Goal: Task Accomplishment & Management: Manage account settings

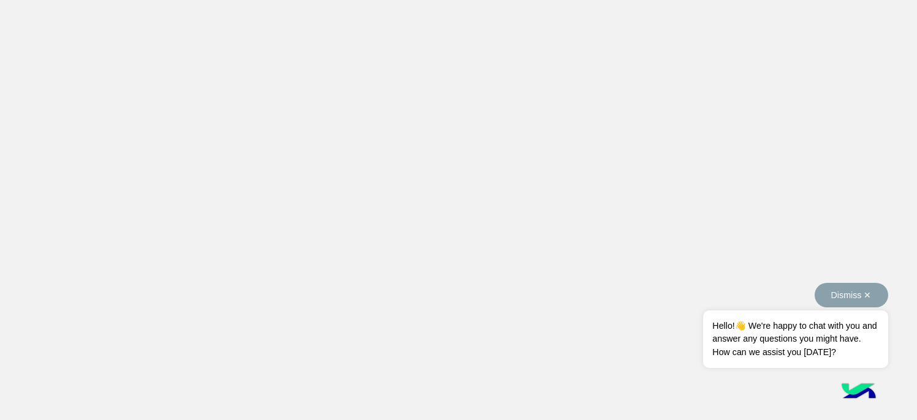
click at [815, 295] on button "Dismiss ✕" at bounding box center [852, 295] width 74 height 25
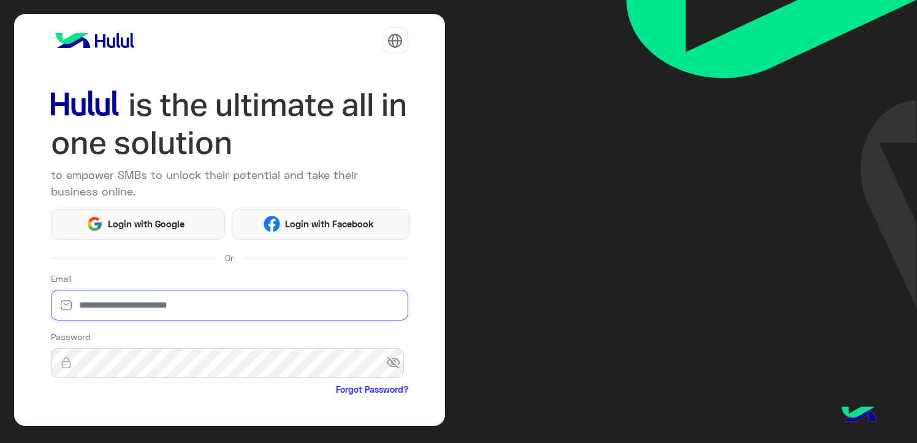
click at [113, 300] on input "email" at bounding box center [229, 305] width 357 height 31
type input "**********"
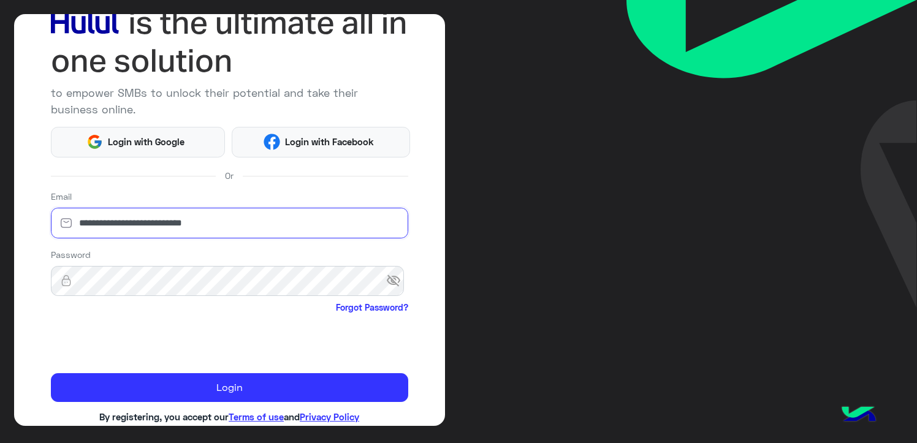
scroll to position [105, 0]
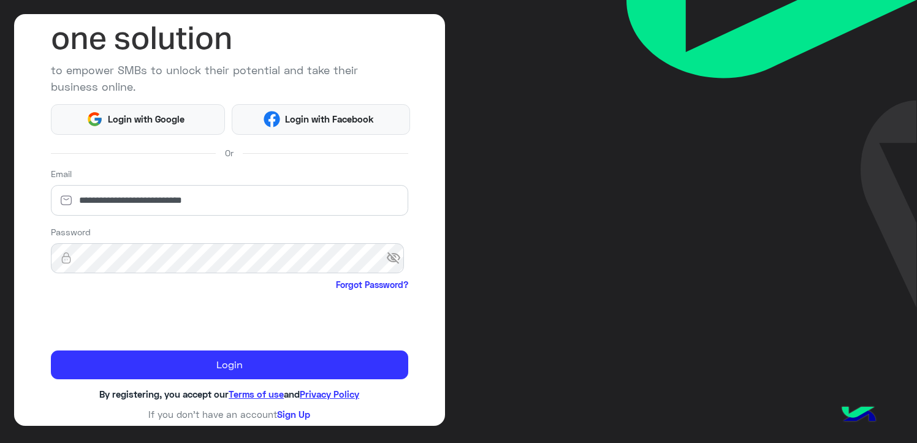
click at [395, 257] on span "visibility_off" at bounding box center [397, 258] width 22 height 22
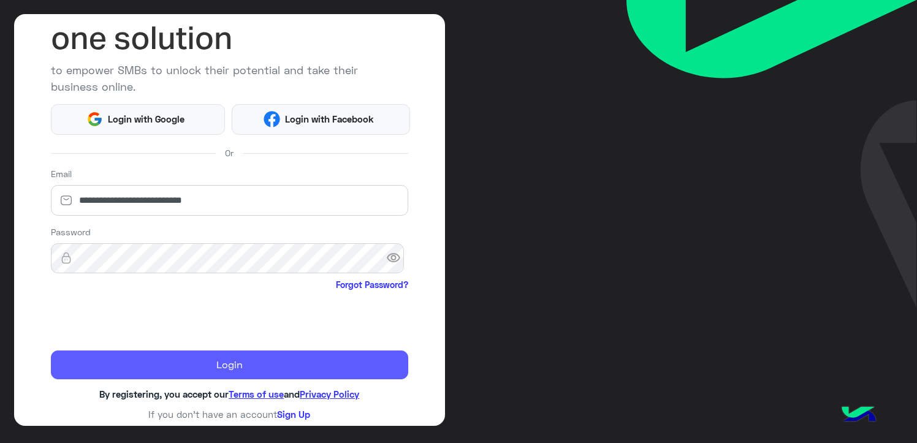
click at [251, 362] on button "Login" at bounding box center [229, 365] width 357 height 29
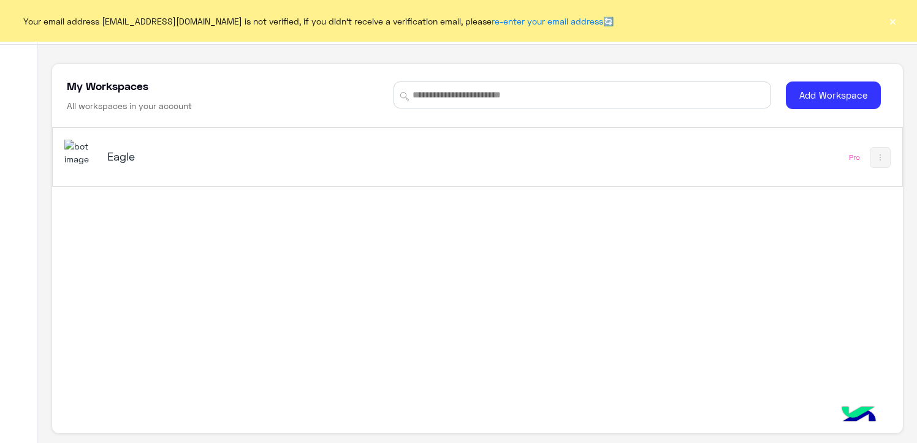
click at [83, 159] on img at bounding box center [80, 153] width 33 height 26
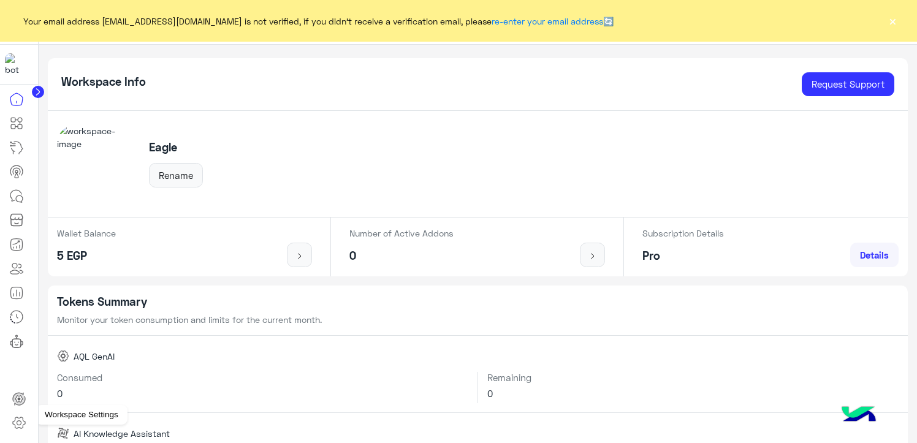
click at [19, 426] on icon at bounding box center [19, 423] width 15 height 15
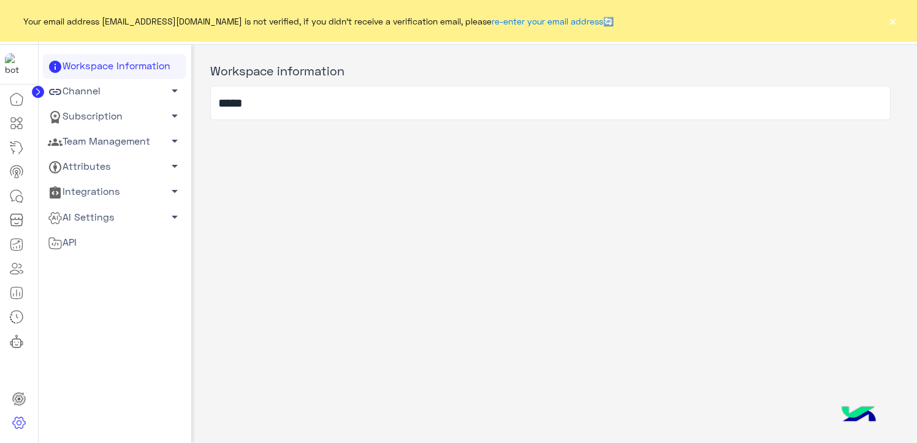
click at [152, 144] on link "Team Management arrow_drop_down" at bounding box center [114, 141] width 143 height 25
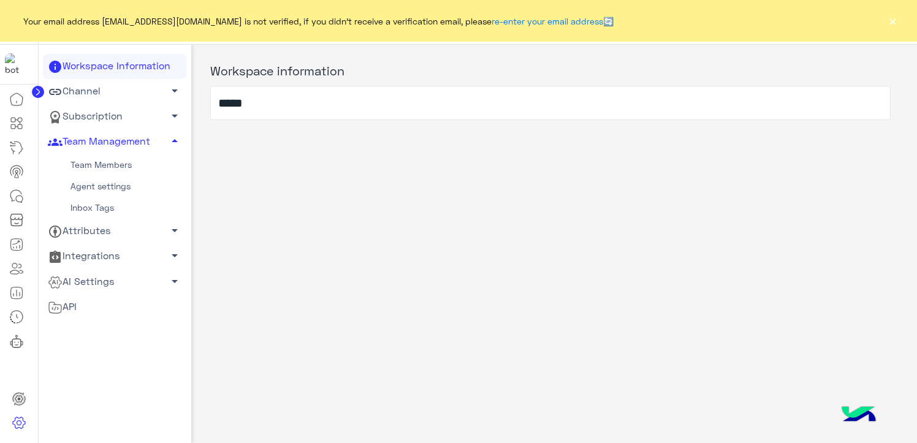
click at [108, 169] on link "Team Members" at bounding box center [114, 164] width 143 height 21
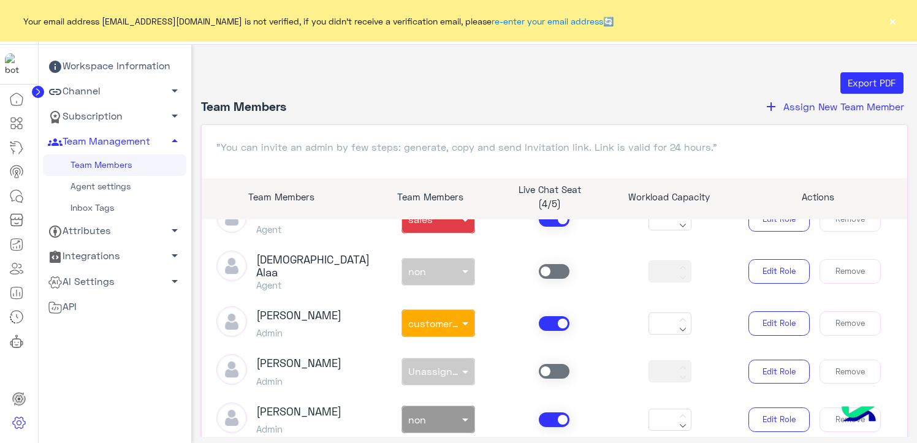
scroll to position [368, 0]
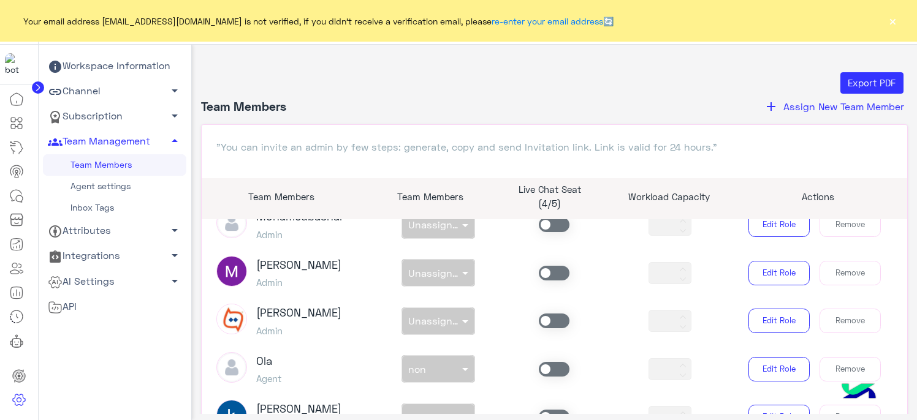
scroll to position [184, 0]
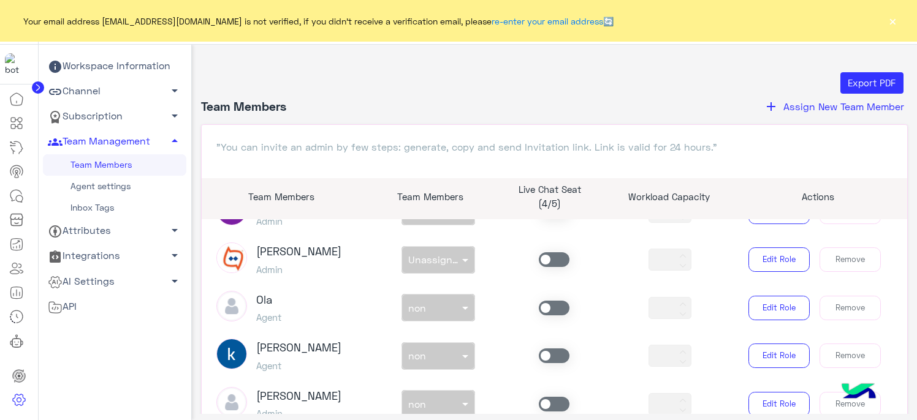
click at [557, 354] on span at bounding box center [554, 356] width 31 height 15
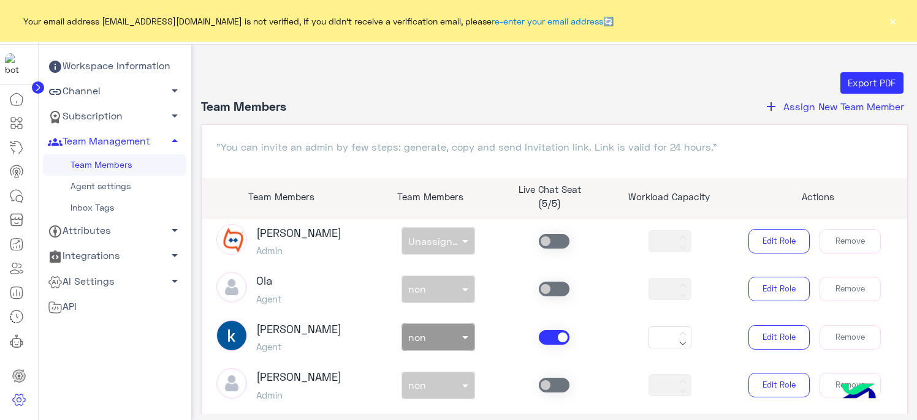
scroll to position [306, 0]
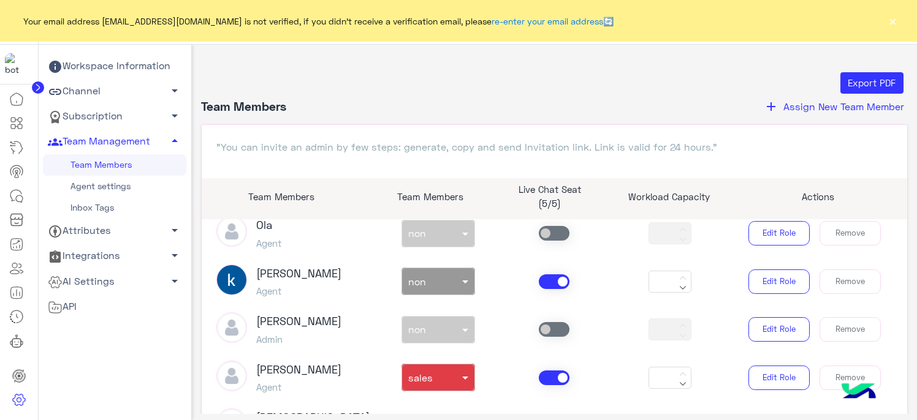
click at [454, 286] on div "non × non" at bounding box center [430, 282] width 57 height 12
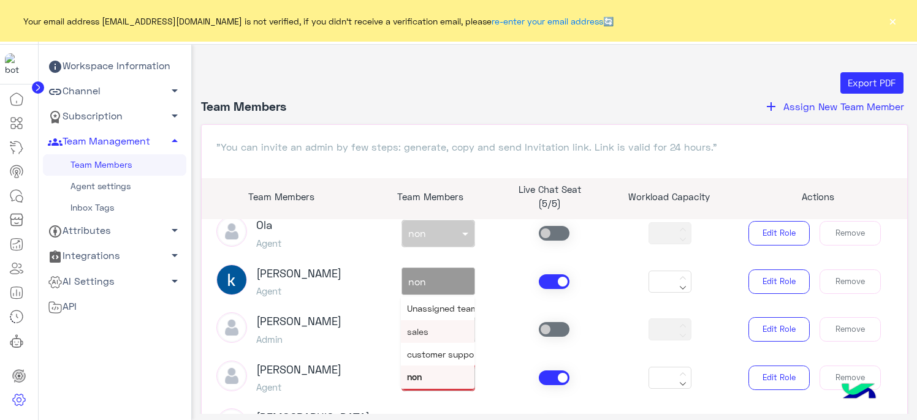
click at [425, 336] on span "sales" at bounding box center [417, 332] width 21 height 10
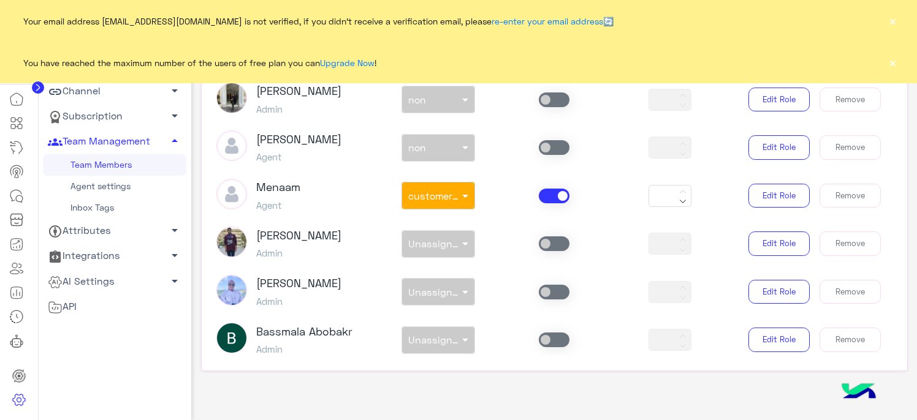
scroll to position [182, 0]
